Goal: Task Accomplishment & Management: Understand process/instructions

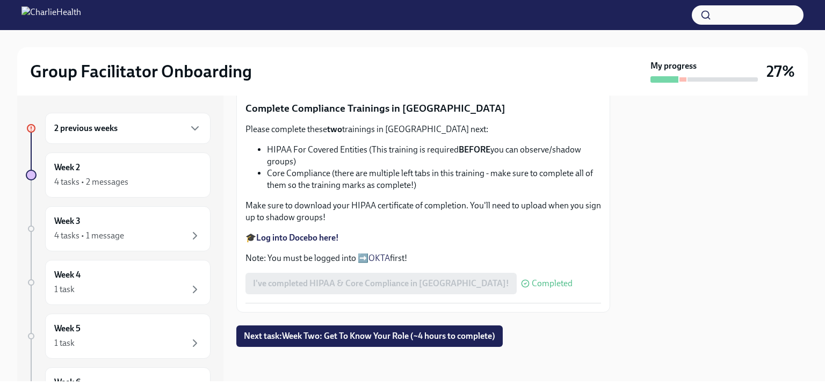
scroll to position [668, 0]
click at [372, 339] on span "Next task : Week Two: Get To Know Your Role (~4 hours to complete)" at bounding box center [369, 336] width 251 height 11
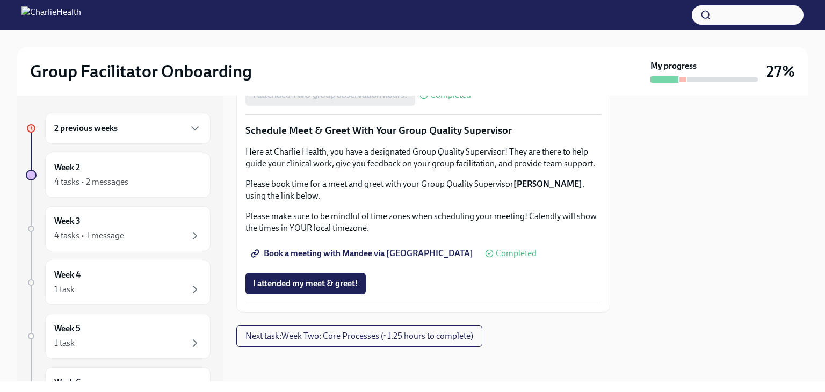
scroll to position [1075, 0]
click at [318, 257] on span "Book a meeting with Mandee via [GEOGRAPHIC_DATA]" at bounding box center [363, 253] width 220 height 11
click at [73, 170] on h6 "Week 2" at bounding box center [67, 168] width 26 height 12
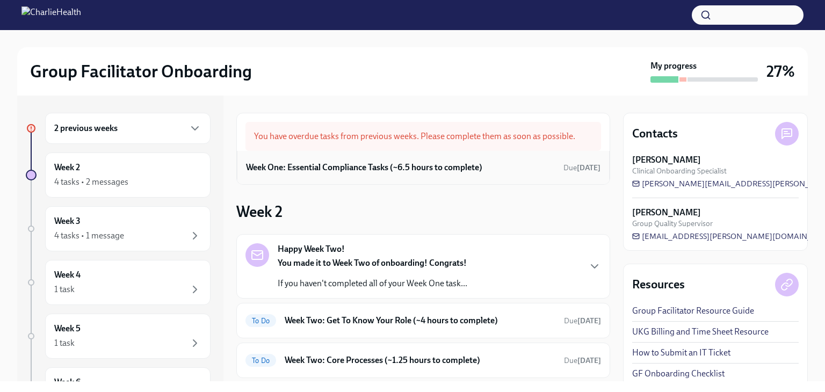
click at [335, 174] on div "Week One: Essential Compliance Tasks (~6.5 hours to complete) Due [DATE]" at bounding box center [423, 168] width 355 height 16
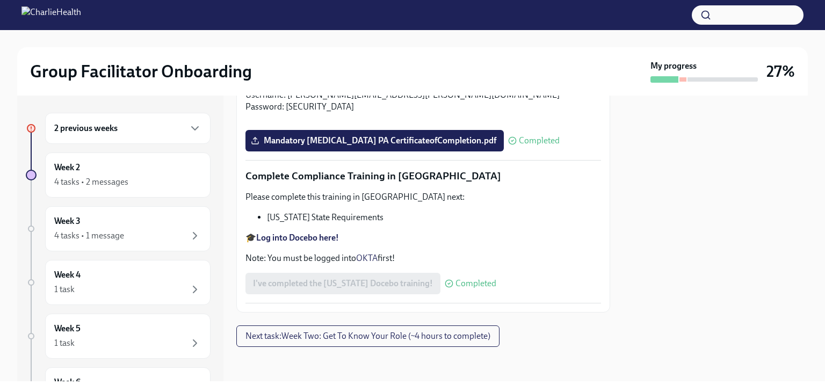
scroll to position [2375, 0]
click at [84, 128] on h6 "2 previous weeks" at bounding box center [85, 129] width 63 height 12
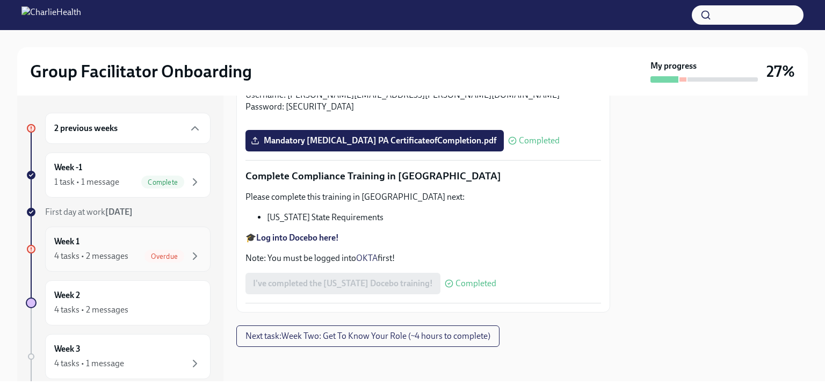
click at [107, 257] on div "4 tasks • 2 messages" at bounding box center [91, 256] width 74 height 12
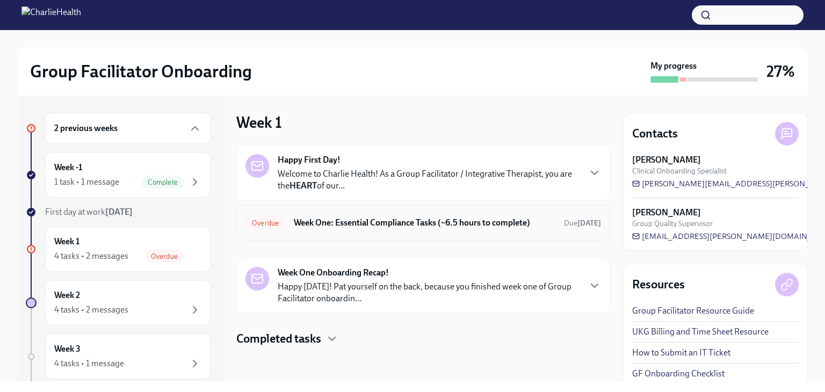
click at [341, 227] on h6 "Week One: Essential Compliance Tasks (~6.5 hours to complete)" at bounding box center [425, 223] width 262 height 12
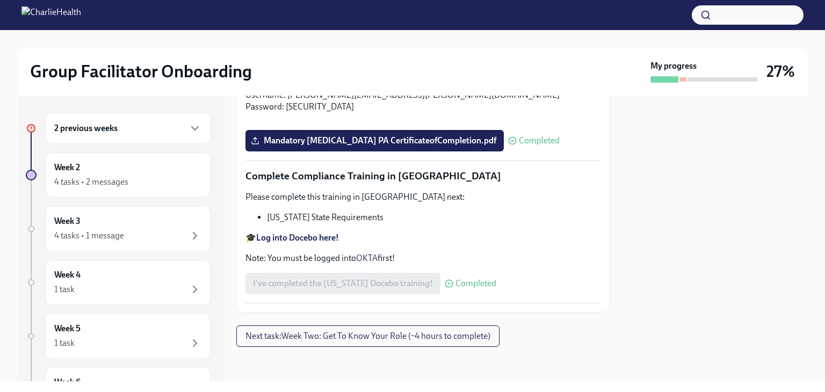
scroll to position [2375, 0]
click at [68, 177] on div "4 tasks • 2 messages" at bounding box center [91, 182] width 74 height 12
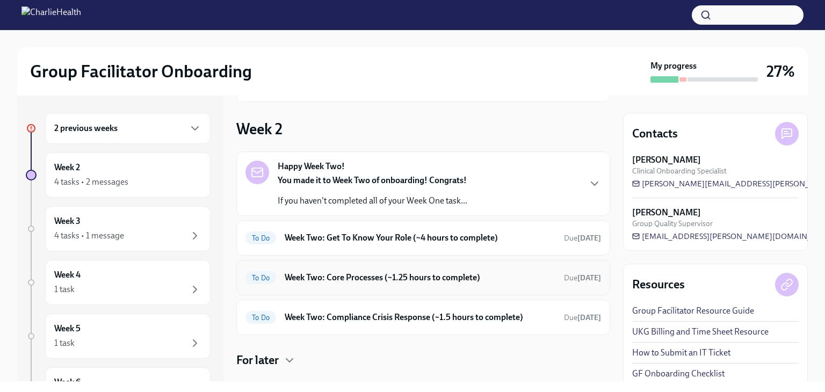
scroll to position [107, 0]
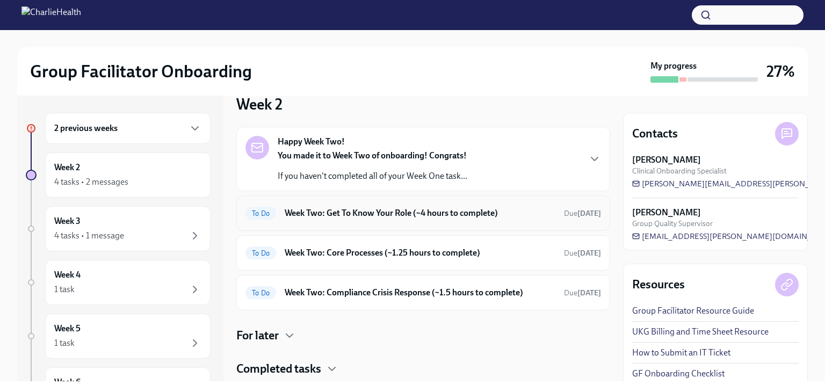
click at [347, 214] on h6 "Week Two: Get To Know Your Role (~4 hours to complete)" at bounding box center [420, 213] width 271 height 12
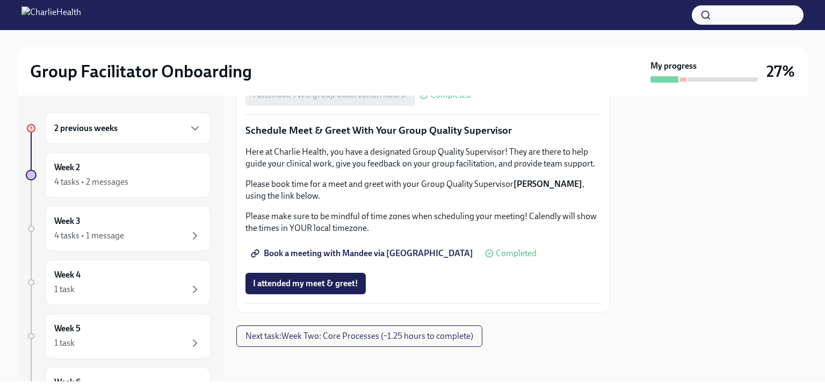
scroll to position [1075, 0]
click at [362, 340] on span "Next task : Week Two: Core Processes (~1.25 hours to complete)" at bounding box center [360, 336] width 228 height 11
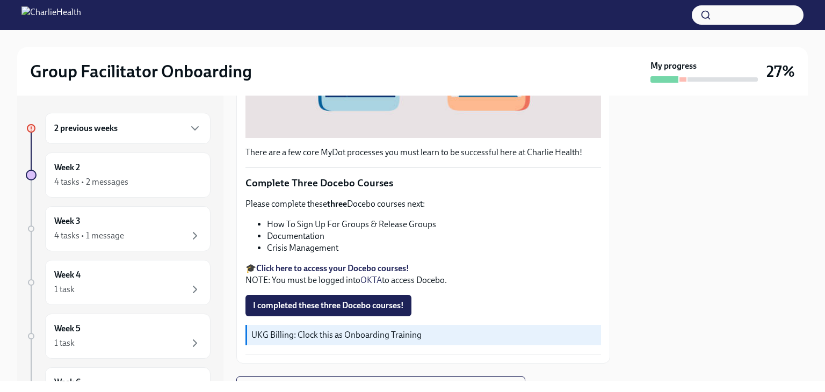
scroll to position [322, 0]
